Goal: Check status

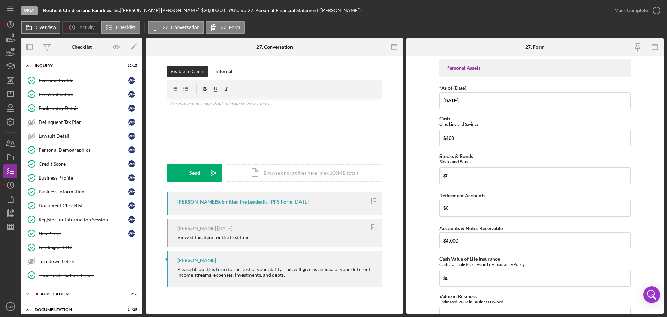
scroll to position [313, 0]
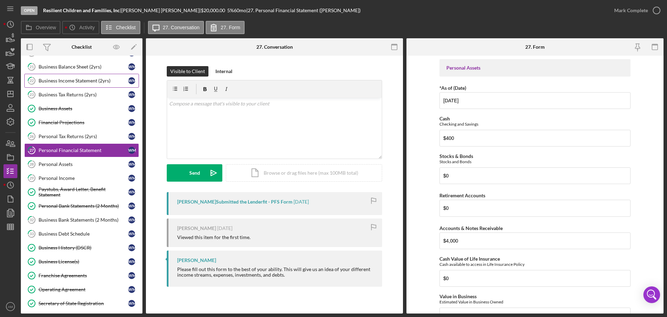
click at [61, 81] on div "Business Income Statement (2yrs)" at bounding box center [84, 81] width 90 height 6
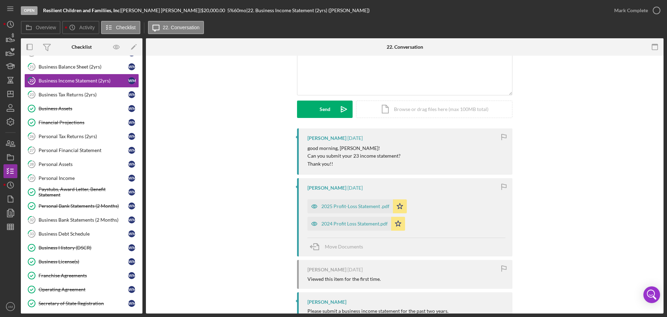
scroll to position [70, 0]
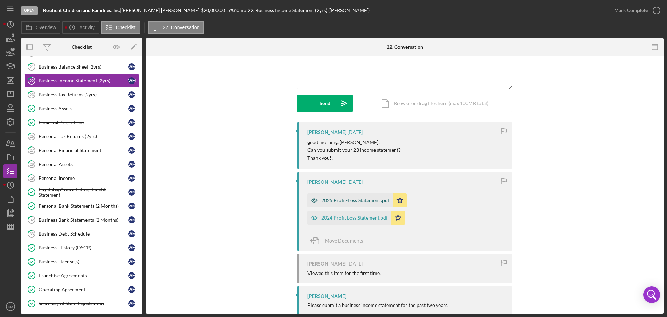
click at [356, 201] on div "2025 Profit-Loss Statement .pdf" at bounding box center [356, 200] width 68 height 6
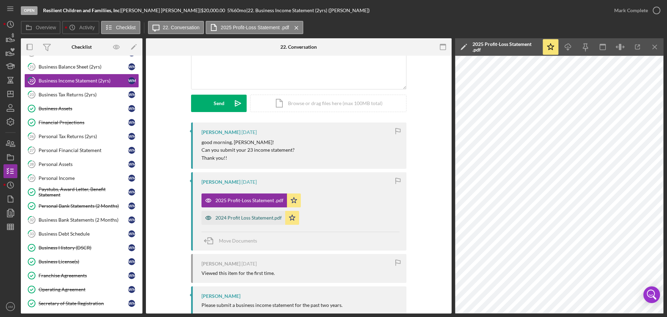
click at [258, 218] on div "2024 Profit Loss Statement.pdf" at bounding box center [248, 218] width 66 height 6
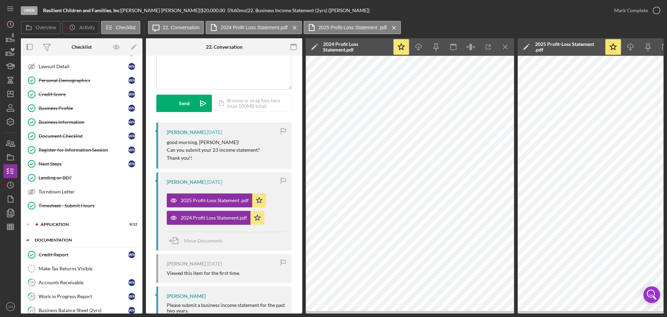
scroll to position [0, 0]
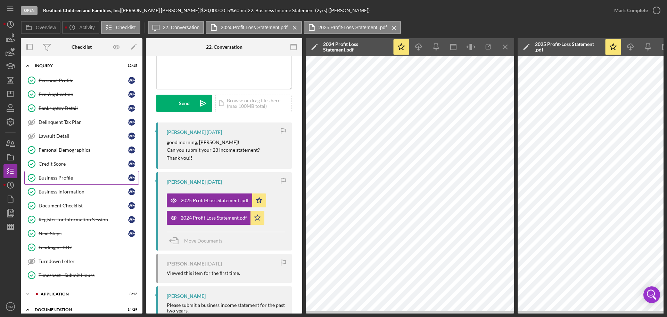
click at [59, 178] on div "Business Profile" at bounding box center [84, 178] width 90 height 6
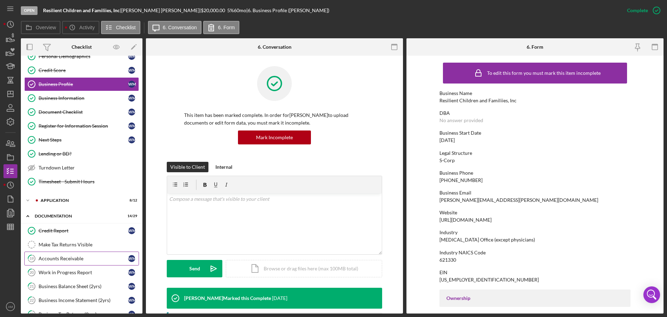
scroll to position [104, 0]
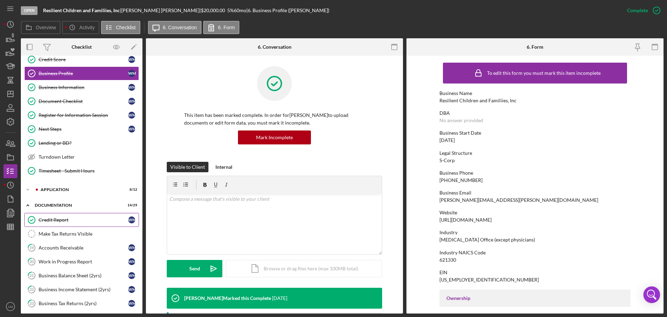
click at [60, 219] on div "Credit Report" at bounding box center [84, 220] width 90 height 6
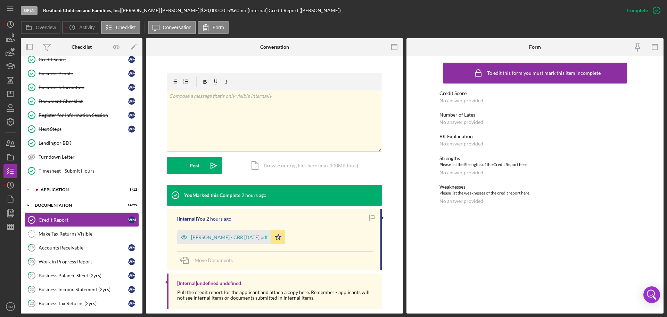
scroll to position [99, 0]
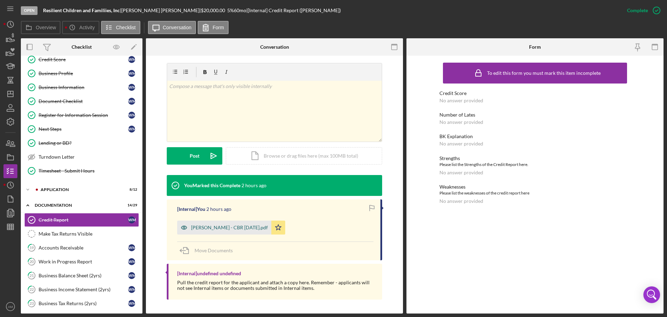
click at [234, 228] on div "[PERSON_NAME] - CBR [DATE].pdf" at bounding box center [229, 228] width 77 height 6
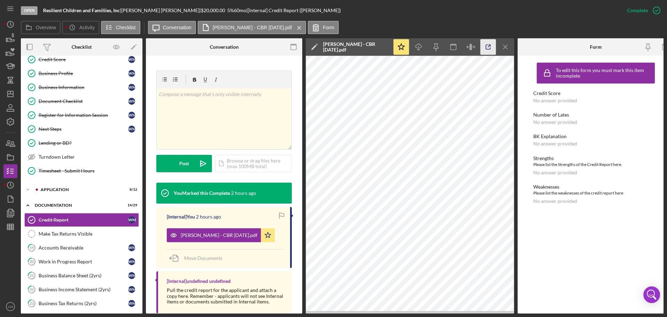
click at [489, 46] on line "button" at bounding box center [489, 46] width 2 height 2
